Goal: Task Accomplishment & Management: Use online tool/utility

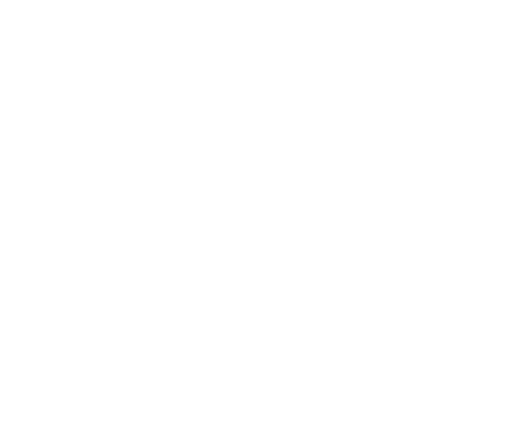
select select "Brand"
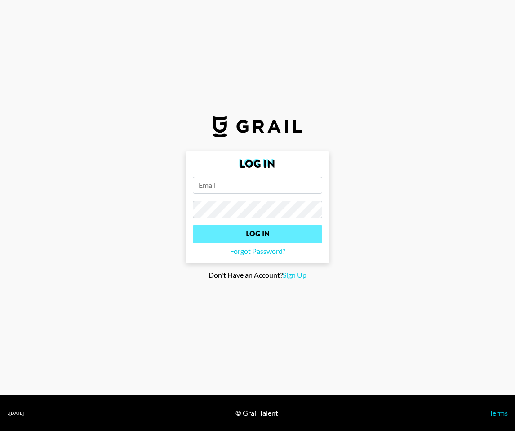
type input "[EMAIL_ADDRESS][DOMAIN_NAME]"
click at [238, 233] on input "Log In" at bounding box center [257, 234] width 129 height 18
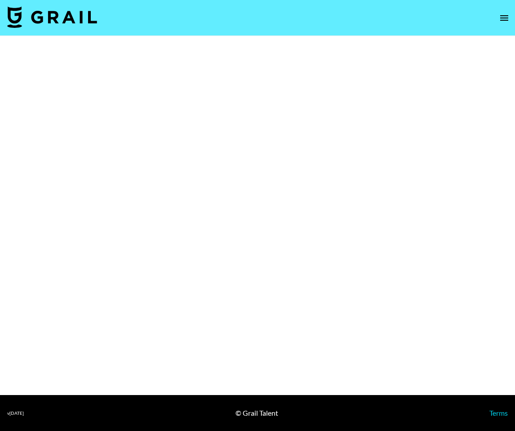
select select "Brand"
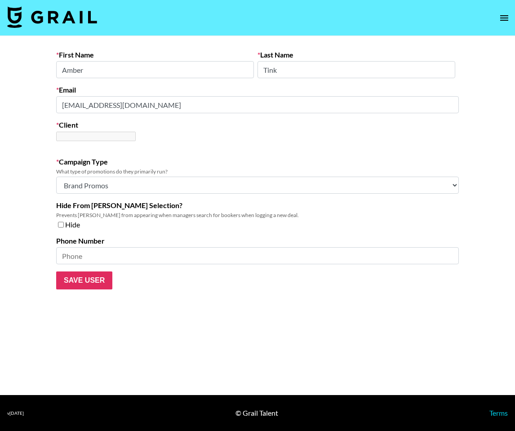
type input "Media Payable"
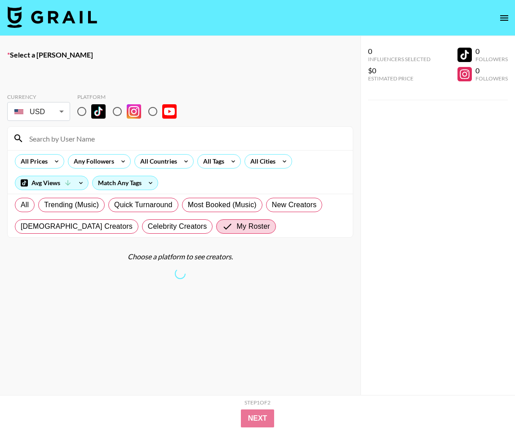
click at [22, 18] on img at bounding box center [52, 17] width 90 height 22
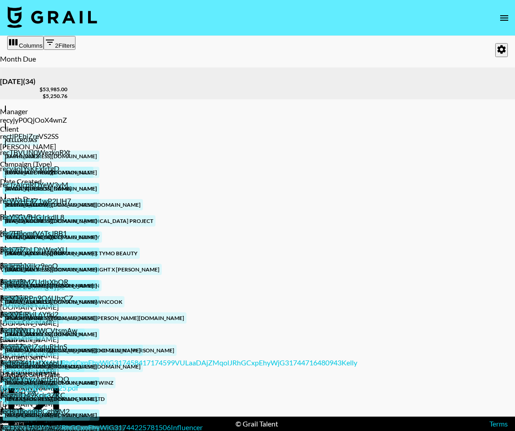
click at [2, 81] on button "Sort" at bounding box center [1, 77] width 2 height 9
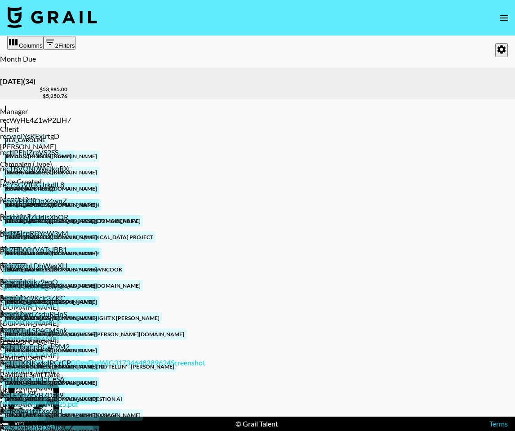
click at [2, 81] on button "Sort" at bounding box center [1, 77] width 2 height 9
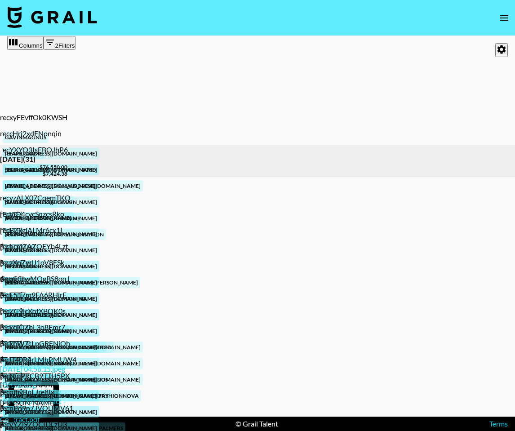
scroll to position [69, 354]
